Goal: Information Seeking & Learning: Learn about a topic

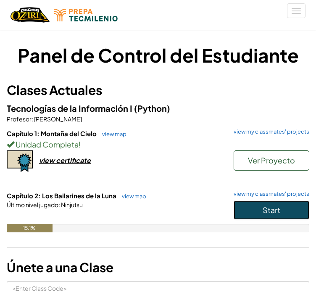
click at [270, 201] on button "Start" at bounding box center [272, 210] width 76 height 19
click at [270, 209] on span "Start" at bounding box center [272, 210] width 18 height 10
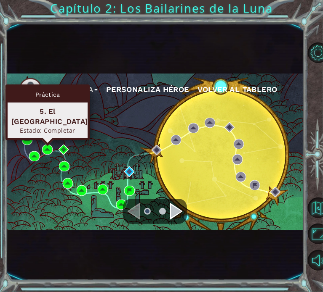
click at [48, 140] on div "Práctica 5. El [GEOGRAPHIC_DATA] Estado: Completar" at bounding box center [47, 113] width 84 height 56
click at [48, 151] on img at bounding box center [47, 150] width 10 height 10
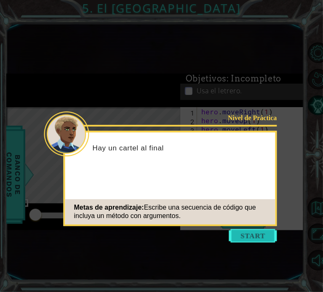
click at [234, 236] on button "Start" at bounding box center [253, 235] width 48 height 13
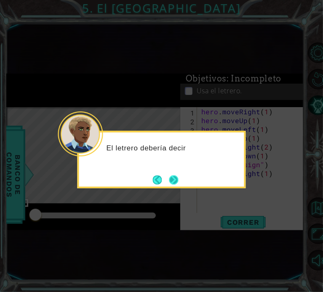
click at [173, 182] on button "Next" at bounding box center [173, 179] width 9 height 9
click at [173, 179] on button "Next" at bounding box center [173, 179] width 9 height 9
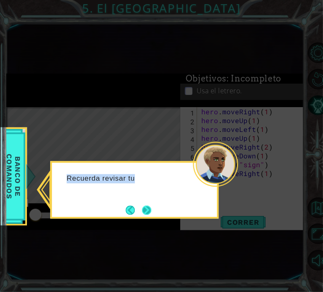
drag, startPoint x: 173, startPoint y: 179, endPoint x: 150, endPoint y: 209, distance: 37.4
click at [150, 199] on div "Recuerda revisar tu" at bounding box center [134, 181] width 165 height 37
click at [150, 209] on button "Next" at bounding box center [146, 210] width 9 height 9
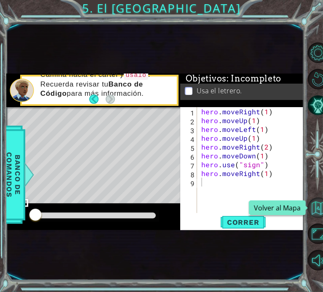
click at [307, 202] on button "Volver al Mapa" at bounding box center [317, 208] width 21 height 21
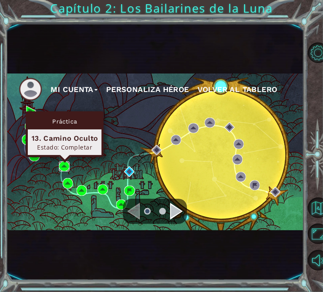
click at [64, 164] on img at bounding box center [64, 167] width 10 height 10
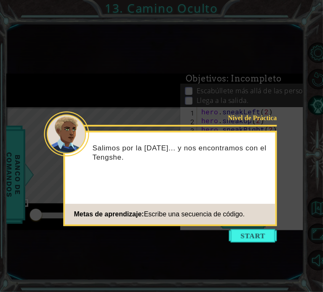
click at [250, 246] on icon at bounding box center [161, 146] width 323 height 292
click at [249, 244] on icon at bounding box center [161, 146] width 323 height 292
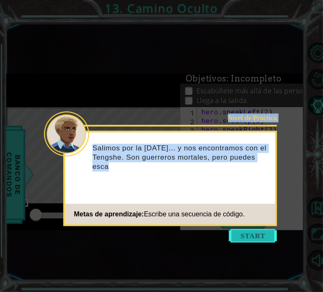
drag, startPoint x: 249, startPoint y: 244, endPoint x: 246, endPoint y: 233, distance: 10.5
click at [246, 233] on body "1 ההההההההההההההההההההההההההההההההההההההההההההההההההההההההההההההההההההההההההההה…" at bounding box center [161, 146] width 323 height 292
click at [246, 233] on button "Start" at bounding box center [253, 235] width 48 height 13
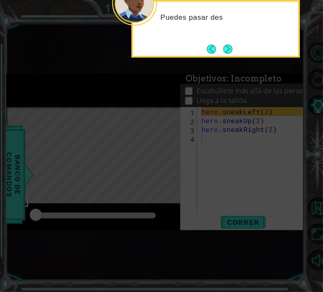
click at [232, 133] on icon at bounding box center [161, 114] width 323 height 358
click at [225, 55] on footer at bounding box center [220, 49] width 26 height 13
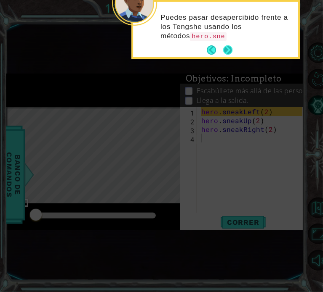
click at [225, 48] on button "Next" at bounding box center [227, 49] width 9 height 9
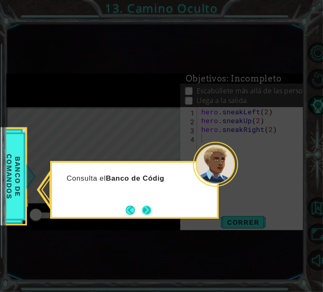
click at [149, 211] on button "Next" at bounding box center [146, 210] width 9 height 9
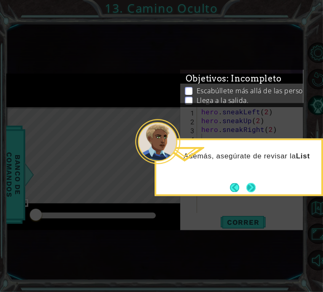
click at [255, 184] on button "Next" at bounding box center [250, 187] width 9 height 9
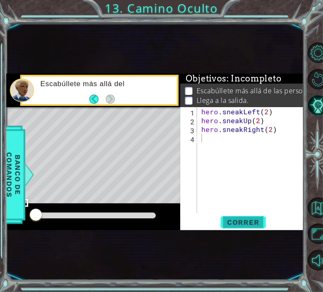
click at [247, 228] on button "Correr" at bounding box center [242, 222] width 50 height 12
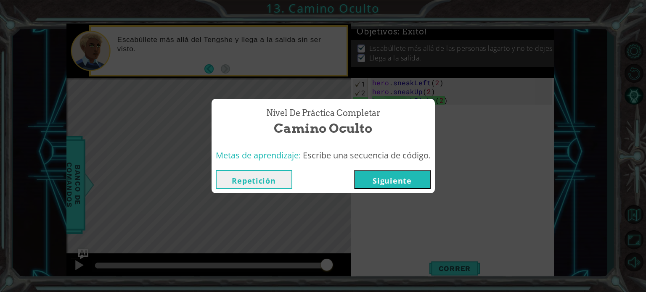
click at [263, 172] on button "Repetición" at bounding box center [254, 179] width 77 height 19
